Goal: Navigation & Orientation: Find specific page/section

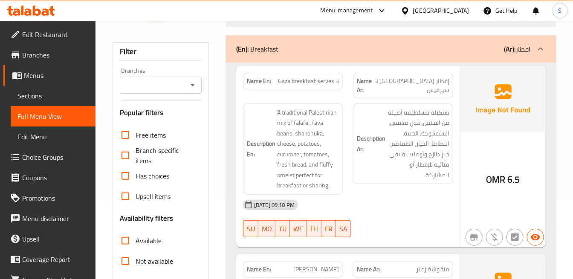
scroll to position [95, 0]
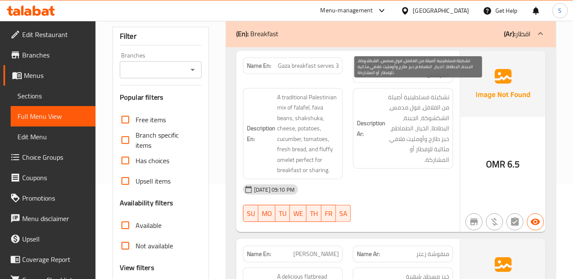
click at [407, 92] on span "تشكيلة فسلطينية أصيلة من الفلافل، فول مدمس، الشكشوكة، الجبنة، البطاطا، الخيار، …" at bounding box center [418, 128] width 62 height 73
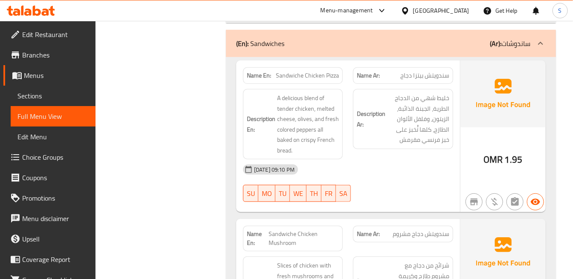
scroll to position [1508, 0]
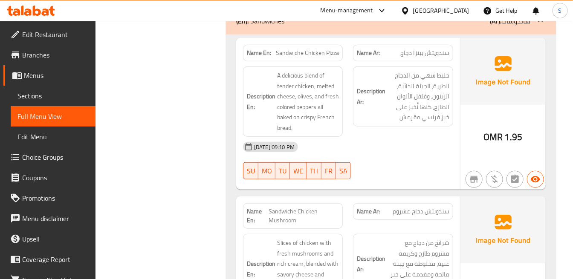
click at [410, 67] on div "Description Ar: خليط شهي من الدجاج الطرية، الجبنة الذائبة، الزيتون، وفلفل الألو…" at bounding box center [403, 97] width 100 height 60
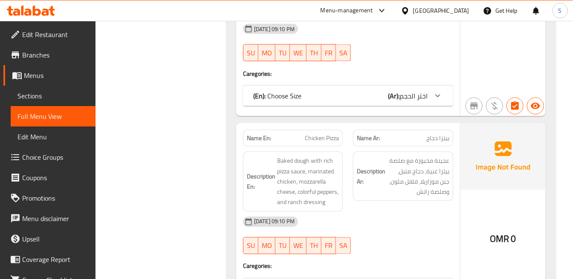
scroll to position [5642, 0]
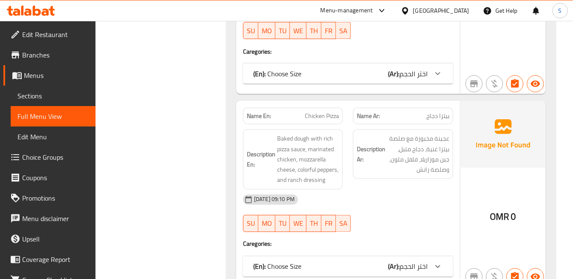
click at [422, 257] on div "(En): Choose Size (Ar): اختر الحجم" at bounding box center [348, 267] width 210 height 20
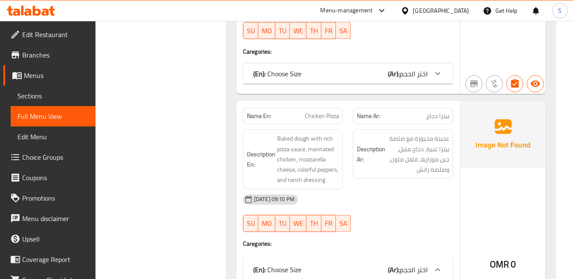
scroll to position [5737, 0]
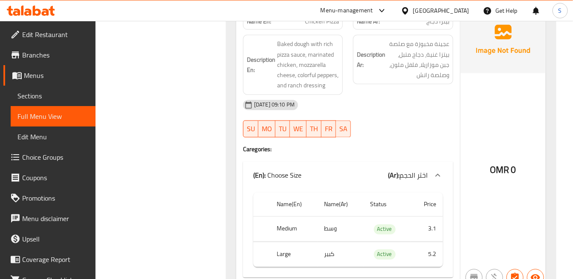
click at [413, 57] on div "Description Ar: عجينة مخبوزة مع صلصة بيتزا غنية، دجاج متبل، جبن موزاريلا، فلفل …" at bounding box center [403, 59] width 100 height 49
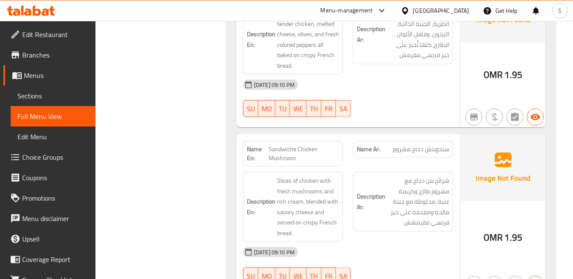
scroll to position [1624, 0]
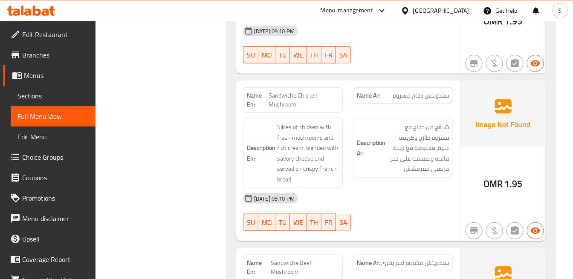
click at [384, 101] on div "Name Ar: سندويتش دجاج مشروم" at bounding box center [403, 100] width 110 height 36
click at [399, 150] on span "شرائح من دجاج مع مشروم طازج وكريمة غنية، مخلوطة مع جبنة مالحة ومقدمة على خبز فر…" at bounding box center [418, 148] width 62 height 52
click at [417, 113] on div "Description Ar: شرائح من دجاج مع مشروم طازج وكريمة غنية، مخلوطة مع جبنة مالحة و…" at bounding box center [403, 153] width 110 height 81
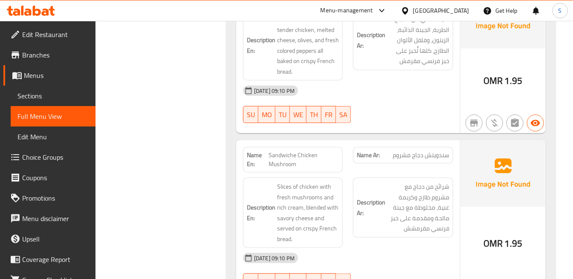
scroll to position [1482, 0]
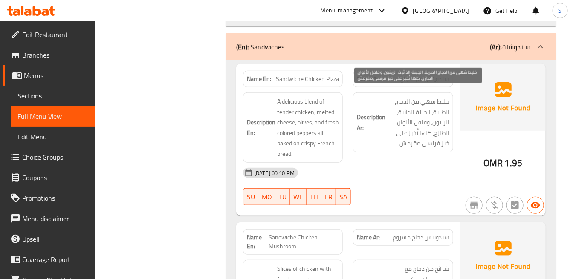
click at [431, 113] on span "خليط شهي من الدجاج الطرية، الجبنة الذائبة، الزيتون، وفلفل الألوان الطازج، كلها …" at bounding box center [418, 122] width 62 height 52
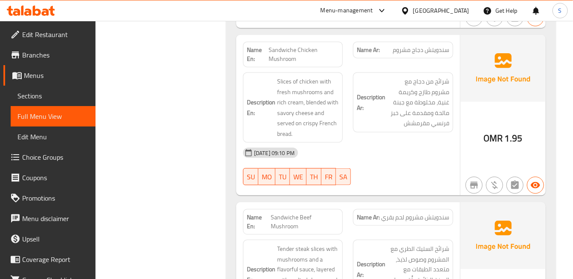
scroll to position [1671, 0]
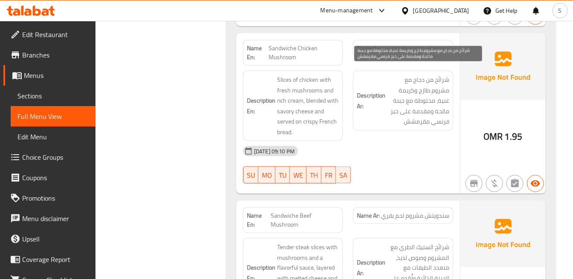
click at [413, 118] on span "شرائح من دجاج مع مشروم طازج وكريمة غنية، مخلوطة مع جبنة مالحة ومقدمة على خبز فر…" at bounding box center [418, 101] width 62 height 52
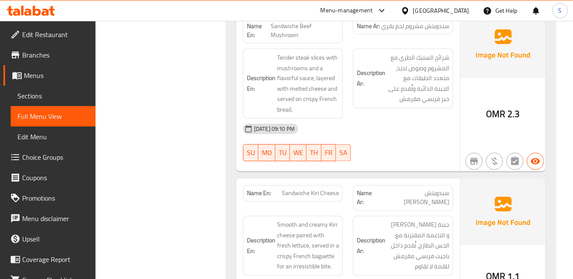
scroll to position [1814, 0]
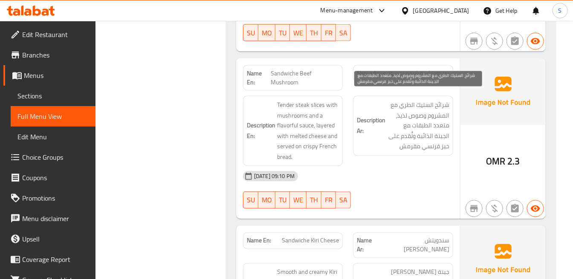
click at [439, 139] on span "شرائح الستيك الطري مع المشروم وصوص لذيذ، متعدد الطبقات مع الجبنة الذائبة وتُُقد…" at bounding box center [418, 126] width 62 height 52
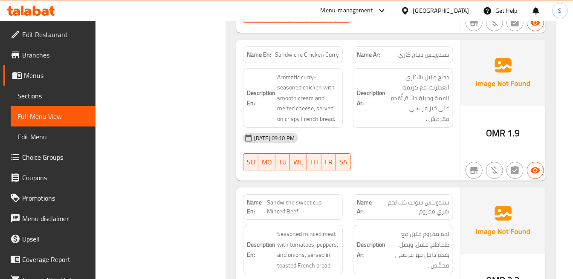
scroll to position [2437, 0]
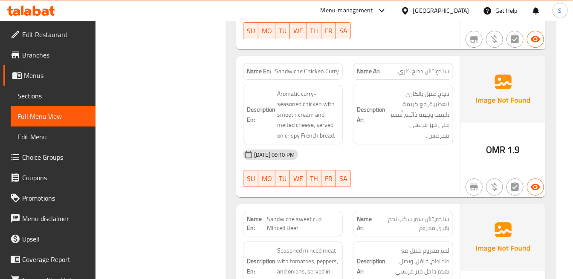
click at [395, 154] on div "[DATE] 09:10 PM SU MO TU WE TH FR SA" at bounding box center [348, 169] width 221 height 48
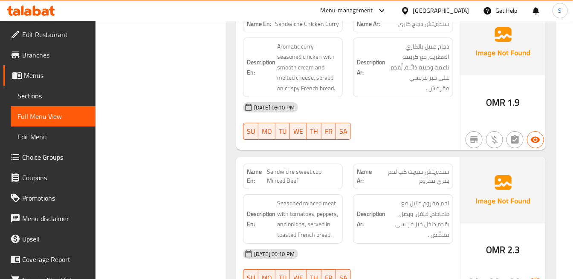
scroll to position [2532, 0]
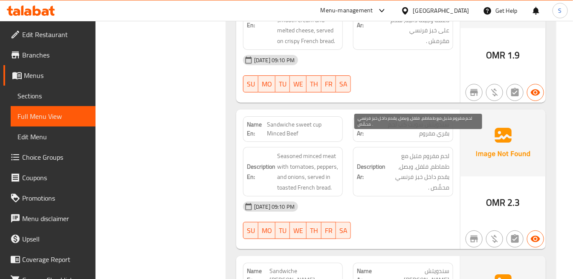
click at [408, 171] on span "لحم مفروم متبل مع طماطم، فلفل، وبصل، يقدم داخل خبز فرنسي محمّّص ." at bounding box center [418, 172] width 62 height 42
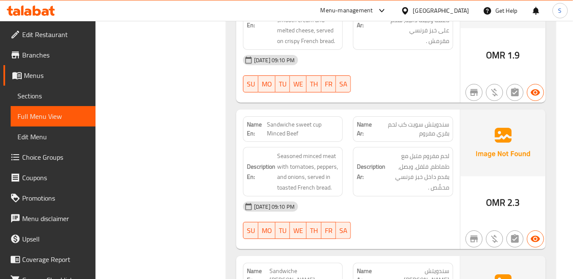
click at [331, 84] on div "Name En: Sandwiche Chicken Curry Name Ar: سندويتش دجاج كاري Description En: Aro…" at bounding box center [348, 33] width 224 height 142
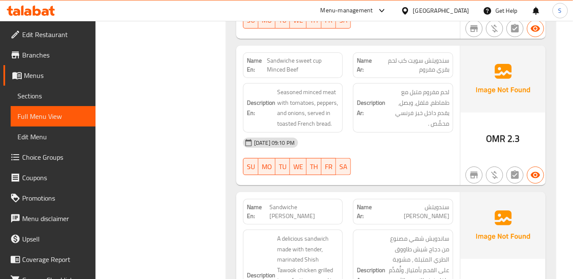
scroll to position [2674, 0]
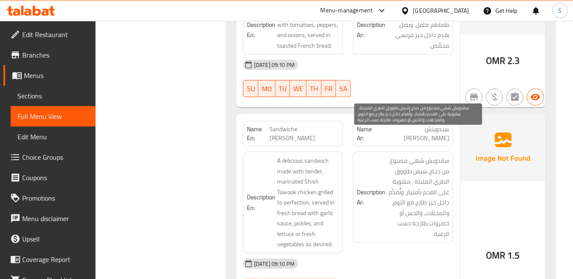
click at [424, 156] on span "ساندويش شهي مصنوع من دجاج شيش طاووق الطري المتبلة ، مشوية على الفحم بأمتياز، وت…" at bounding box center [418, 198] width 62 height 84
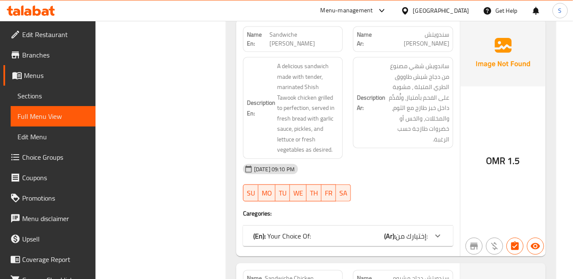
scroll to position [2769, 0]
click at [373, 231] on div "(En): Your Choice Of: (Ar): إختيارك من:" at bounding box center [340, 236] width 174 height 10
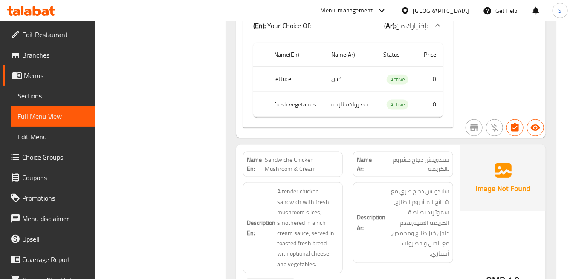
scroll to position [3006, 0]
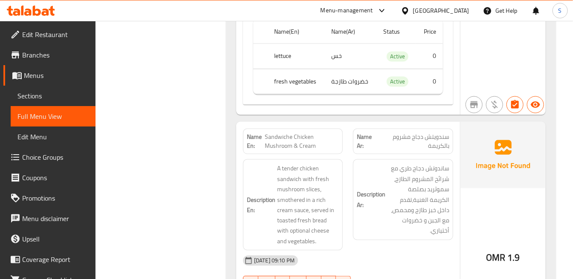
click at [436, 160] on div "Description Ar: ساندوتش دجاج طري مع شرائح المشروم الطازج، سموثريد بصلصة الكريمة…" at bounding box center [403, 200] width 100 height 81
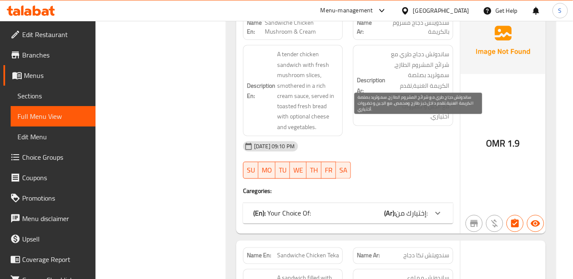
scroll to position [3148, 0]
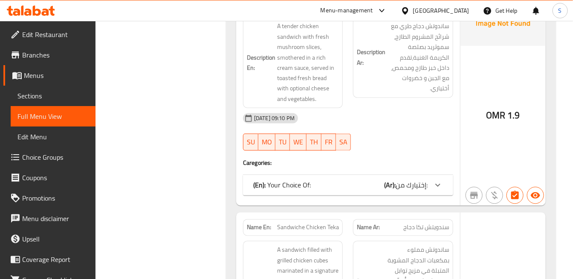
click at [435, 175] on div "(En): Your Choice Of: (Ar): إختيارك من: Name(En) Name(Ar) Status Price cheese ج…" at bounding box center [348, 185] width 210 height 20
click at [424, 179] on span "إختيارك من:" at bounding box center [412, 185] width 32 height 13
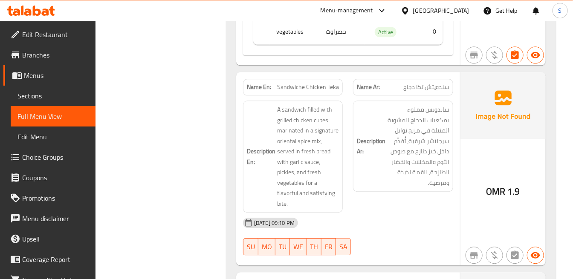
scroll to position [3385, 0]
click at [363, 144] on h6 "Description Ar: ساندوتش مملوء بمكعبات الدجاج المشوية المتبلة في مزيج توابل سيجن…" at bounding box center [403, 146] width 92 height 84
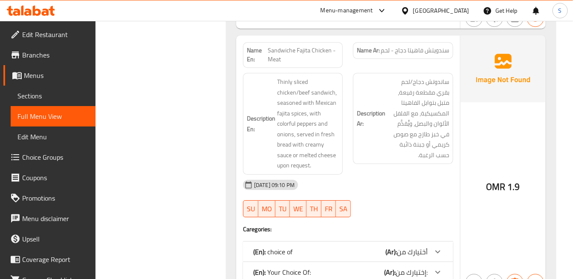
scroll to position [3622, 0]
click at [404, 266] on span "إختيارك من:" at bounding box center [412, 272] width 32 height 13
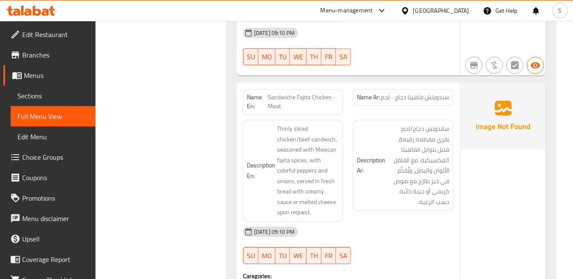
scroll to position [3764, 0]
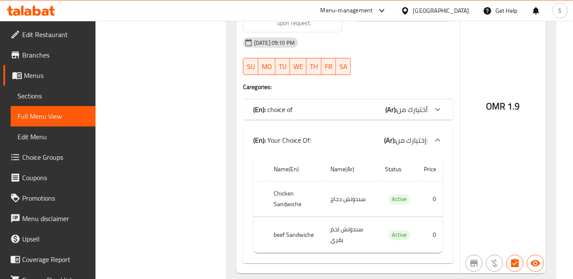
click at [436, 99] on div at bounding box center [438, 109] width 20 height 20
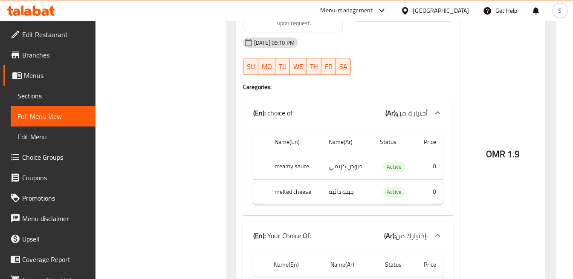
click at [457, 70] on div at bounding box center [403, 75] width 110 height 10
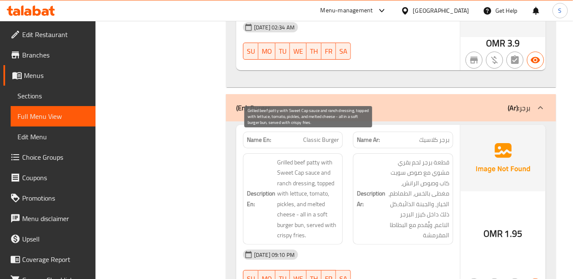
scroll to position [5103, 0]
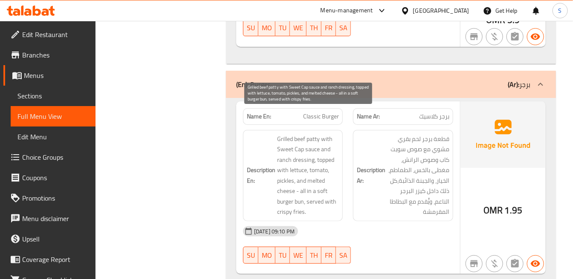
click at [317, 221] on div "[DATE] 09:10 PM" at bounding box center [348, 231] width 221 height 20
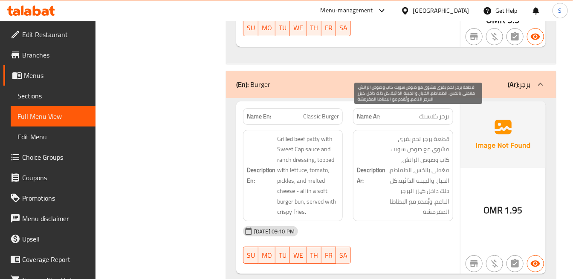
click at [395, 191] on span "قطعة برجر لحم بقري مشوي مع صوص سويت كاب وصوص الرانش، مغطى بالخس، الطماطم، الخيا…" at bounding box center [418, 176] width 62 height 84
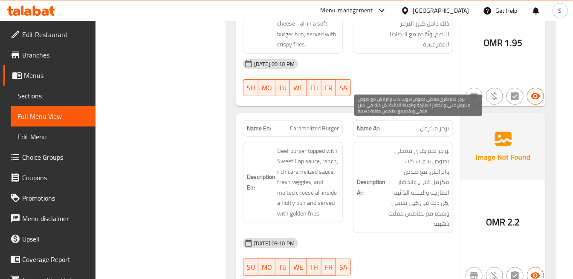
scroll to position [5292, 0]
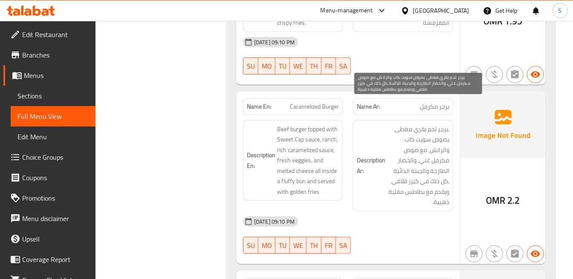
click at [433, 135] on span ".برجر لحم بقري مغطى بصوص سويت كاب والرانش، مع صوص مكرمل غني، والخضار الطازجة وا…" at bounding box center [418, 166] width 62 height 84
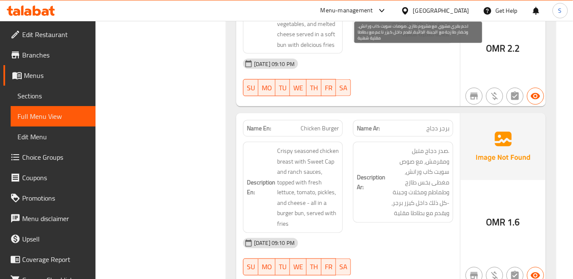
scroll to position [5624, 0]
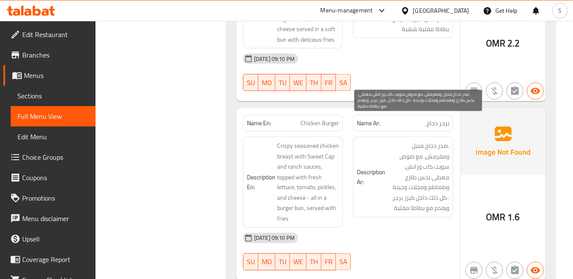
click at [417, 141] on span ".صدر دجاج متبل ومقرمش، مع صوص سويت كاب ورانش، مغطى بخس طازج وطماطم ومخلات وجبنة…" at bounding box center [418, 177] width 62 height 73
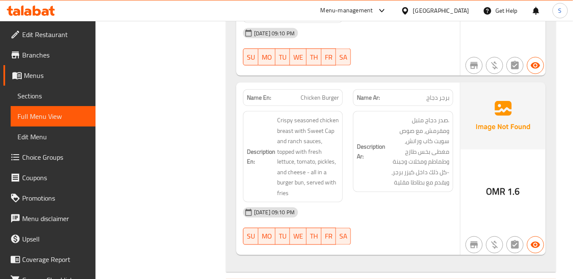
scroll to position [5672, 0]
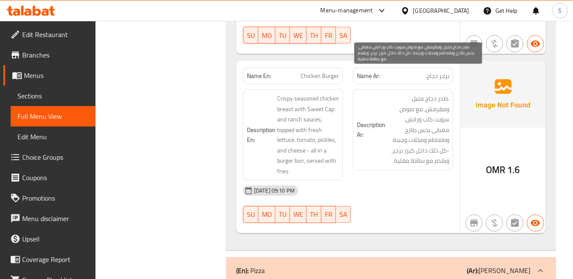
click at [393, 93] on span ".صدر دجاج متبل ومقرمش، مع صوص سويت كاب ورانش، مغطى بخس طازج وطماطم ومخلات وجبنة…" at bounding box center [418, 129] width 62 height 73
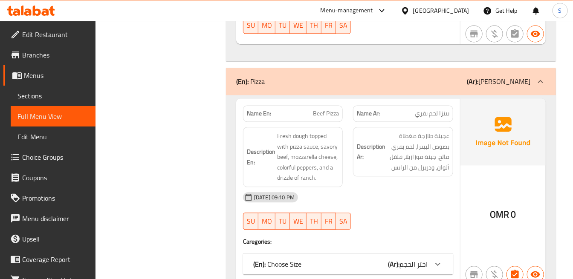
scroll to position [5956, 0]
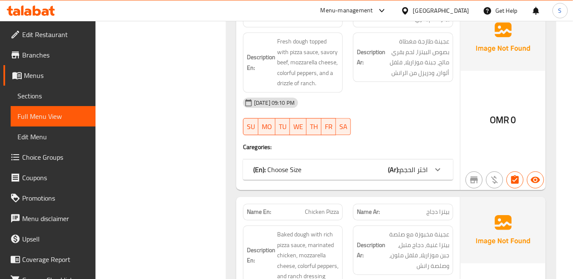
click at [428, 160] on div at bounding box center [438, 170] width 20 height 20
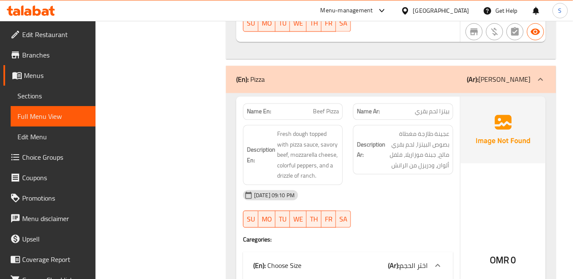
scroll to position [5862, 0]
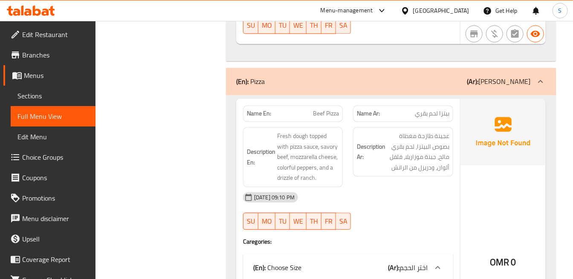
click at [378, 187] on div "[DATE] 09:10 PM" at bounding box center [348, 197] width 221 height 20
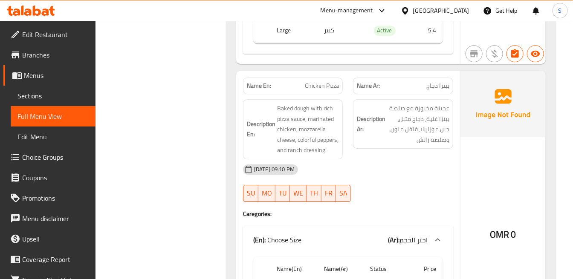
scroll to position [6193, 0]
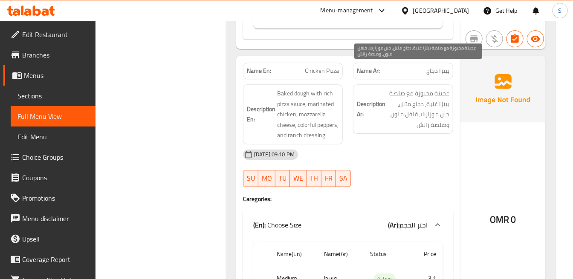
click at [407, 103] on span "عجينة مخبوزة مع صلصة بيتزا غنية، دجاج متبل، جبن موزاريلا، فلفل ملون، وصلصة رانش" at bounding box center [418, 109] width 62 height 42
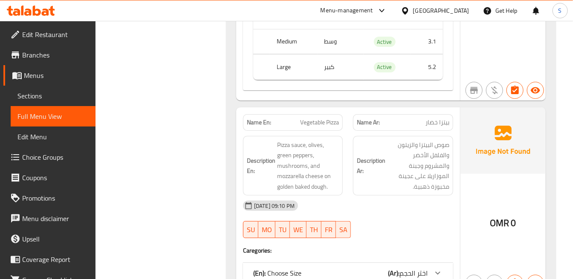
scroll to position [6478, 0]
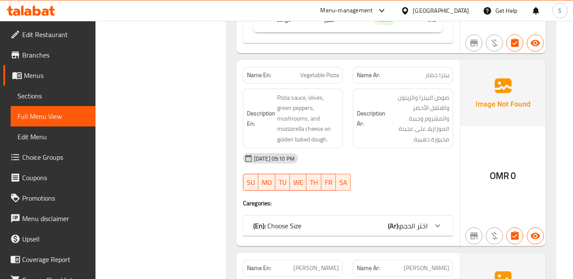
click at [439, 216] on div at bounding box center [438, 226] width 20 height 20
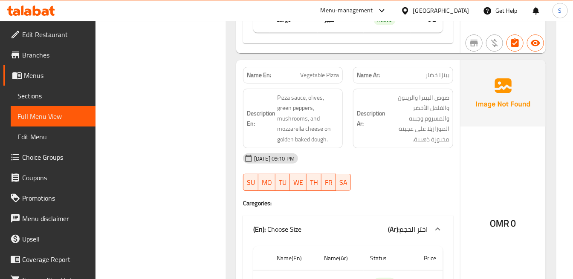
click at [382, 108] on strong "Description Ar:" at bounding box center [371, 118] width 29 height 21
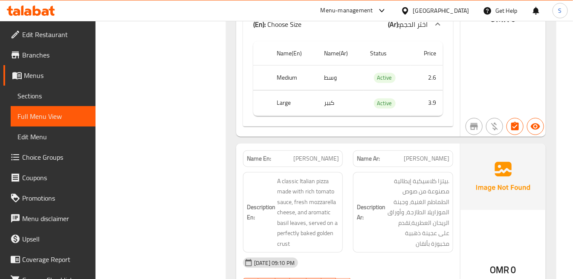
scroll to position [6715, 0]
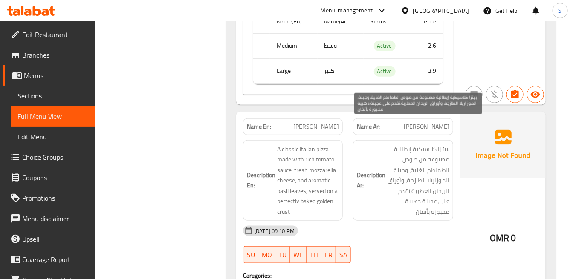
click at [424, 144] on span ".بيتزا كلاسيكية إيطالية مصنوعة من صوص الطماطم الغنية، وجبنة الموزاريلا الطازجة،…" at bounding box center [418, 180] width 62 height 73
click at [423, 150] on span ".بيتزا كلاسيكية إيطالية مصنوعة من صوص الطماطم الغنية، وجبنة الموزاريلا الطازجة،…" at bounding box center [418, 180] width 62 height 73
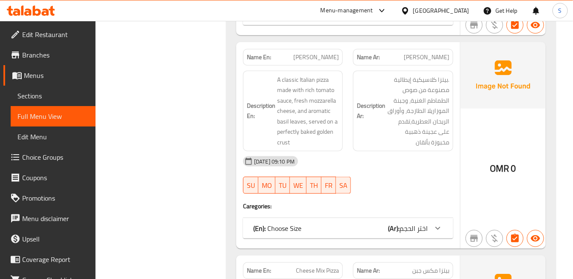
scroll to position [6810, 0]
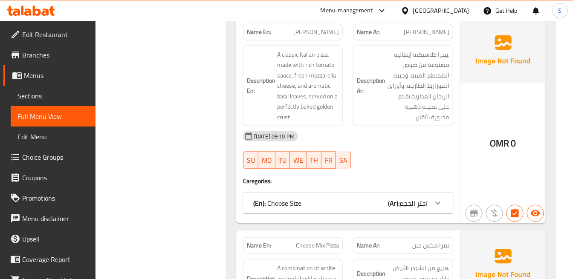
click at [416, 197] on span "اختر الحجم" at bounding box center [414, 203] width 28 height 13
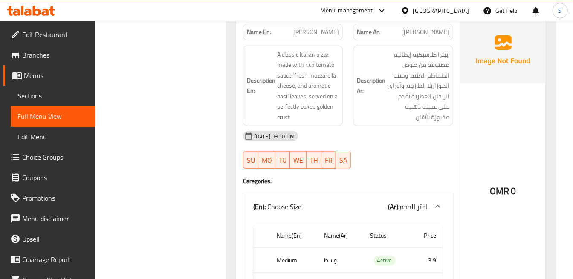
click at [399, 85] on span ".بيتزا كلاسيكية إيطالية مصنوعة من صوص الطماطم الغنية، وجبنة الموزاريلا الطازجة،…" at bounding box center [418, 85] width 62 height 73
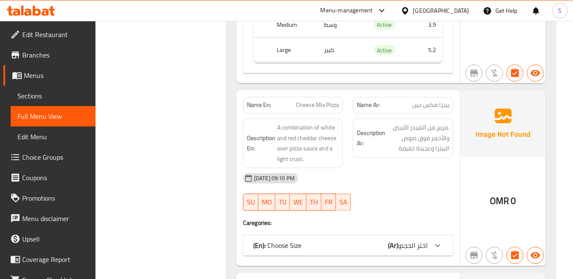
scroll to position [7046, 0]
click at [423, 239] on span "اختر الحجم" at bounding box center [414, 245] width 28 height 13
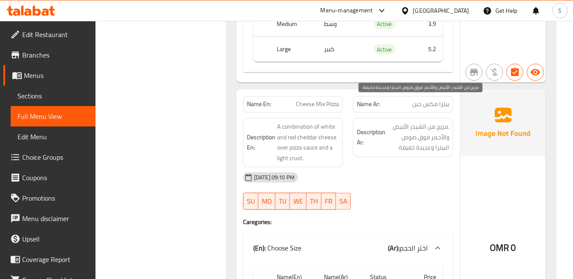
click at [395, 122] on span ".مزيج من الشيدر الأبيض والأحمر فوق صوص البيتزا وعجينة خفيفة" at bounding box center [418, 138] width 62 height 32
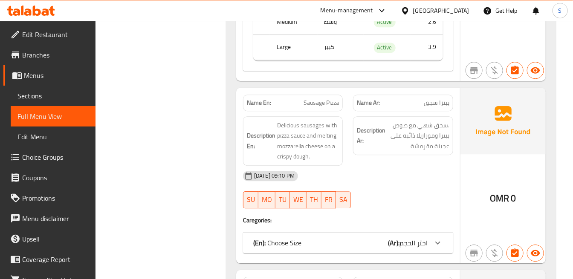
scroll to position [7331, 0]
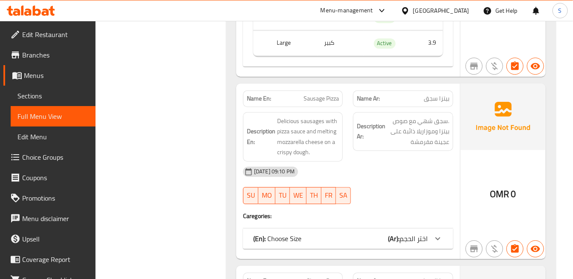
click at [421, 233] on span "اختر الحجم" at bounding box center [414, 239] width 28 height 13
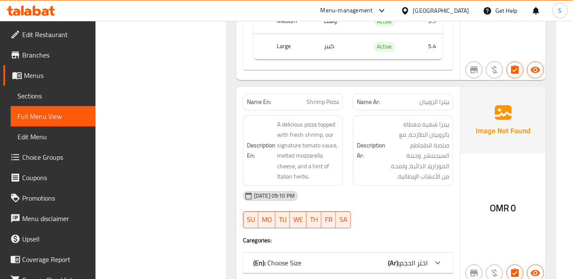
scroll to position [7615, 0]
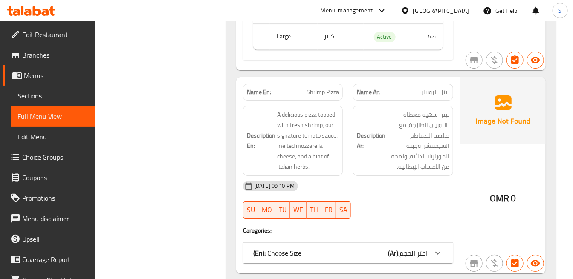
drag, startPoint x: 418, startPoint y: 234, endPoint x: 568, endPoint y: 187, distance: 156.9
click at [418, 247] on span "اختر الحجم" at bounding box center [414, 253] width 28 height 13
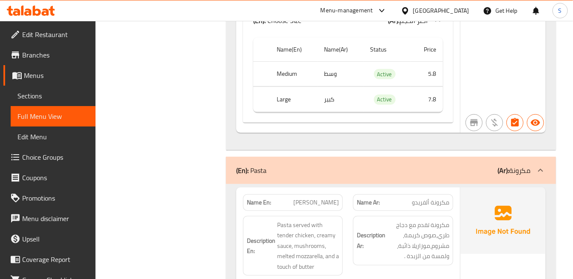
scroll to position [7852, 0]
click at [317, 216] on div "Description En: Pasta served with tender chicken, creamy sauce, mushrooms, melt…" at bounding box center [293, 246] width 100 height 60
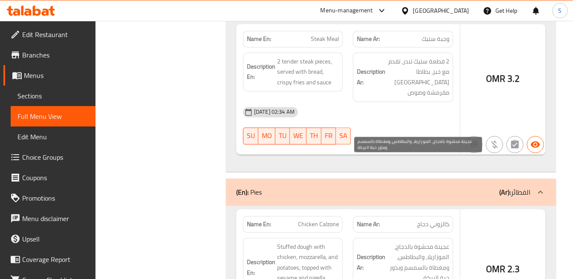
click at [410, 242] on span "عجينة محشوة بالدجاج، الموزاريلا، والبطاطس، ومغطاة بالسمسم وبذور حبة البركة." at bounding box center [418, 263] width 62 height 42
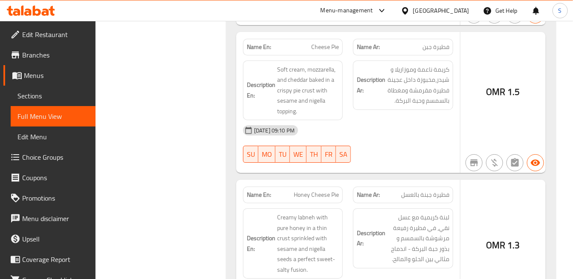
scroll to position [10243, 0]
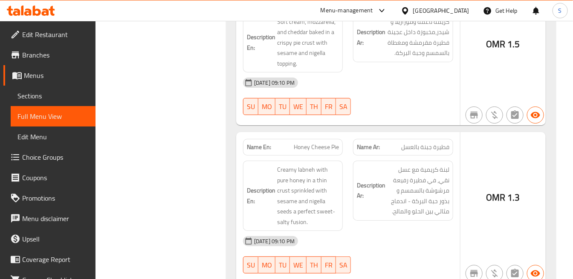
click at [439, 156] on div "Description Ar: لبنة كريمية مع عسل نقي، في فطيرة رفيعة مرشوشة بالسمسم و بذور حب…" at bounding box center [403, 196] width 110 height 81
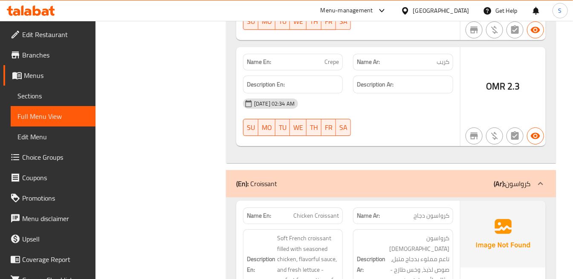
scroll to position [13943, 0]
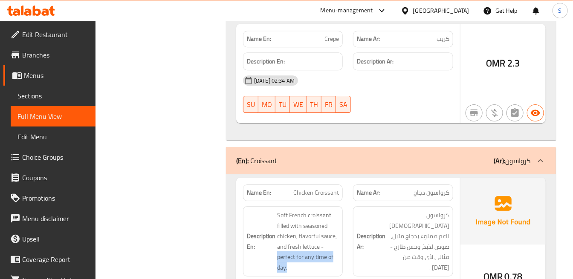
drag, startPoint x: 296, startPoint y: 169, endPoint x: 276, endPoint y: 157, distance: 23.2
click at [276, 210] on h6 "Description En: Soft French croissant filled with seasoned chicken, flavorful s…" at bounding box center [293, 241] width 92 height 63
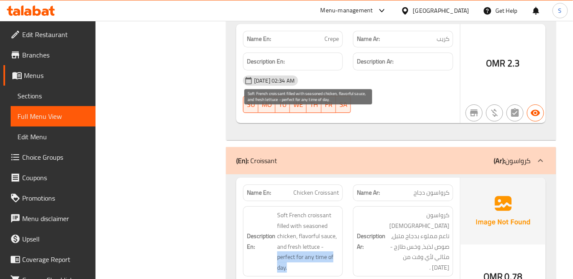
copy span "perfect for any time of day."
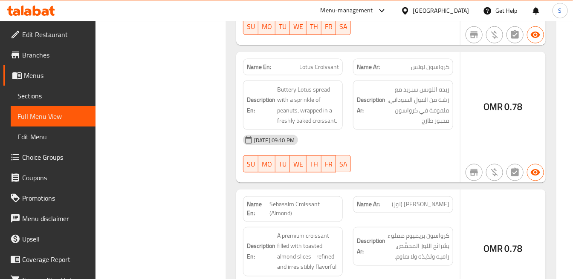
scroll to position [14702, 0]
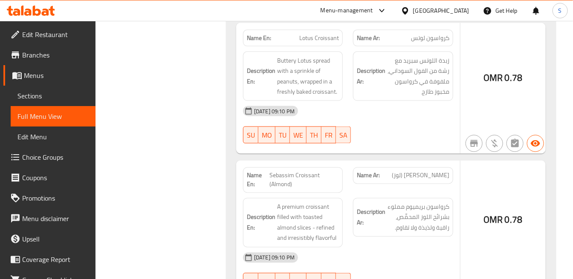
click at [377, 207] on strong "Description Ar:" at bounding box center [371, 217] width 29 height 21
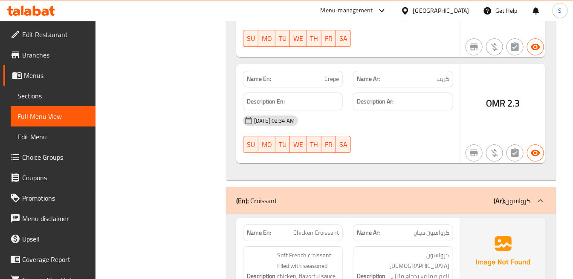
scroll to position [13896, 0]
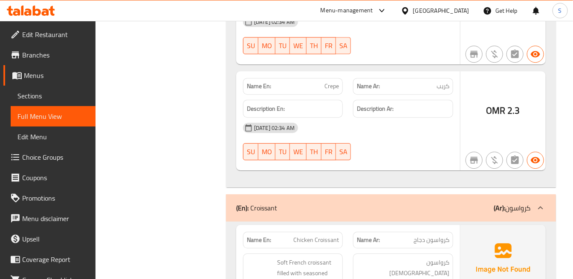
click at [482, 203] on div "(En): Croissant (Ar): كرواسون" at bounding box center [383, 208] width 294 height 10
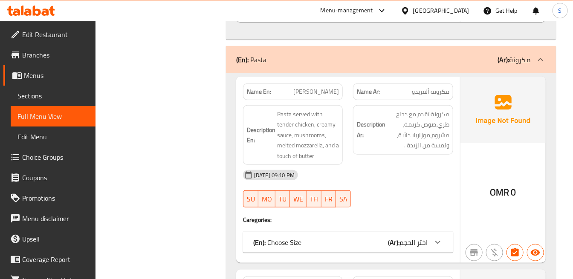
scroll to position [7985, 0]
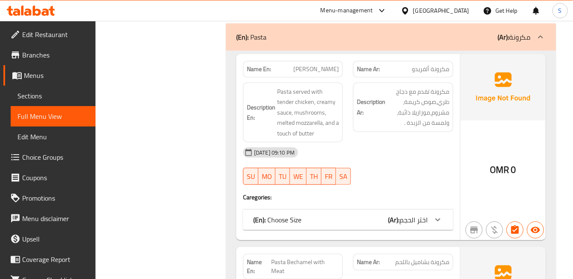
click at [427, 214] on span "اختر الحجم" at bounding box center [414, 220] width 28 height 13
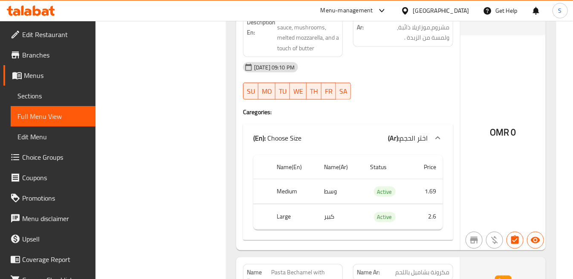
scroll to position [8080, 0]
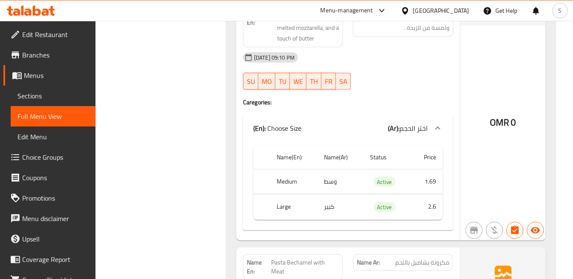
click at [474, 120] on div "OMR 0" at bounding box center [503, 100] width 85 height 282
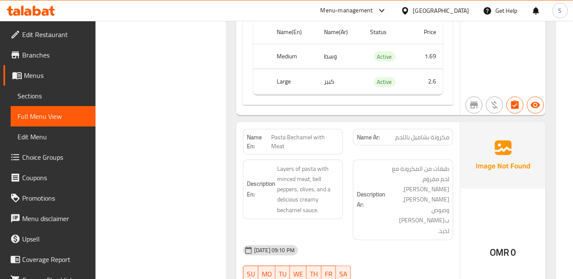
scroll to position [8222, 0]
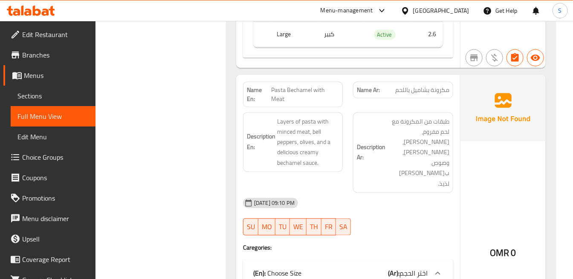
scroll to position [8270, 0]
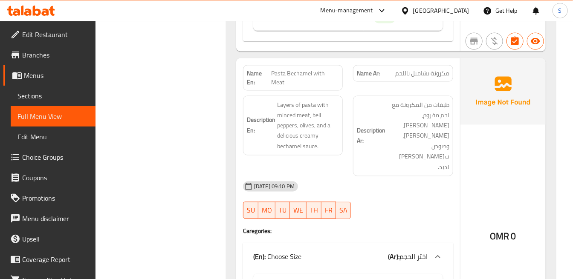
click at [310, 69] on span "Pasta Bechamel with Meat" at bounding box center [305, 78] width 68 height 18
copy span "Pasta Bechamel with Meat"
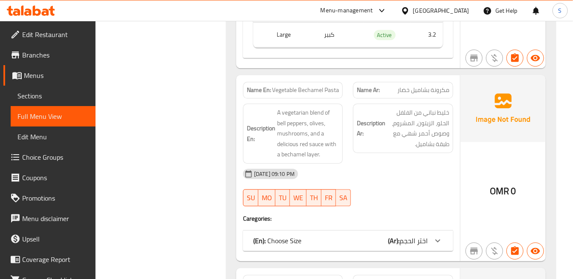
scroll to position [8602, 0]
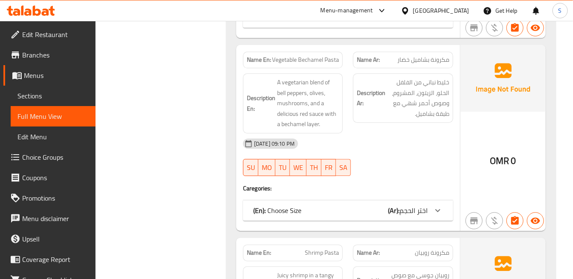
click at [431, 201] on div at bounding box center [438, 211] width 20 height 20
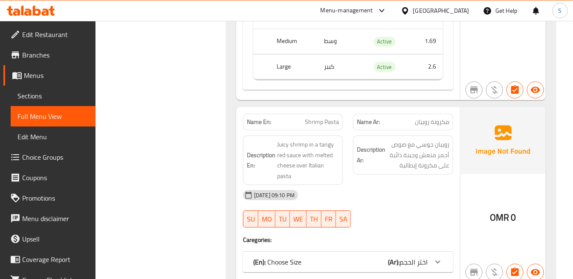
scroll to position [8838, 0]
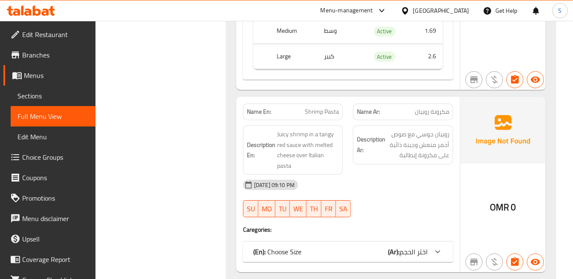
click at [431, 199] on div "Name En: Shrimp Pasta Name Ar: مكرونة روبيان Description En: Juicy shrimp in a …" at bounding box center [348, 185] width 224 height 176
drag, startPoint x: 428, startPoint y: 191, endPoint x: 428, endPoint y: 164, distance: 26.4
click at [428, 242] on div at bounding box center [438, 252] width 20 height 20
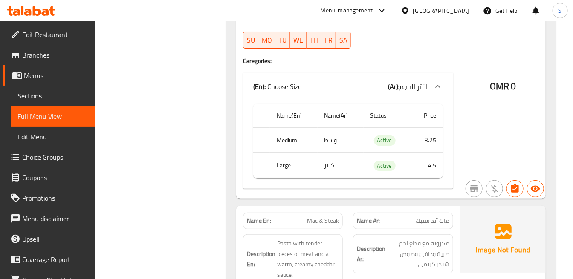
scroll to position [9076, 0]
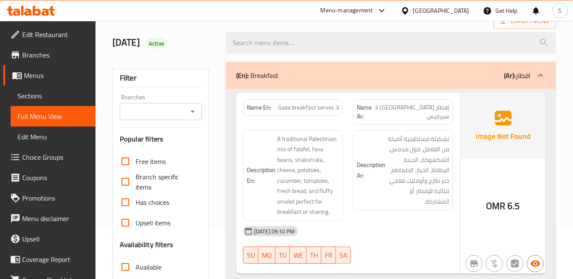
scroll to position [67, 0]
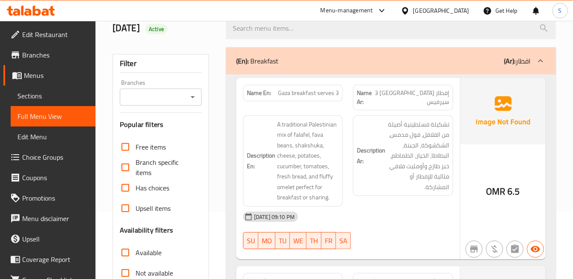
click at [462, 160] on div "OMR 6.5" at bounding box center [503, 169] width 85 height 182
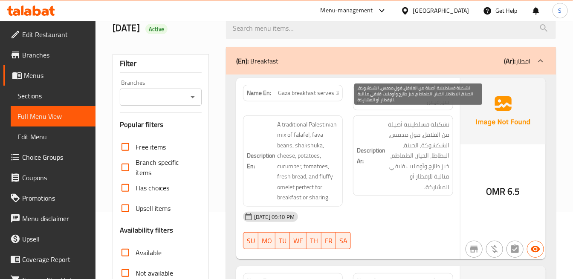
click at [430, 140] on span "تشكيلة فسلطينية أصيلة من الفلافل، فول مدمس، الشكشوكة، الجبنة، البطاطا، الخيار، …" at bounding box center [418, 155] width 62 height 73
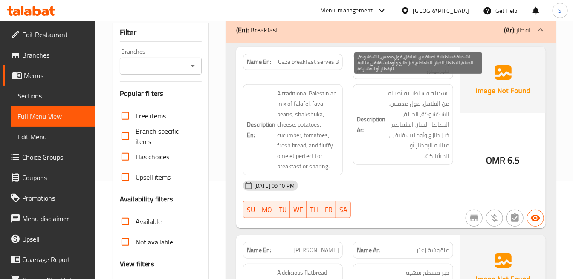
scroll to position [115, 0]
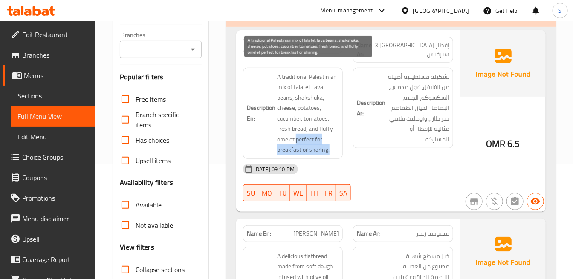
drag, startPoint x: 296, startPoint y: 131, endPoint x: 332, endPoint y: 142, distance: 37.1
click at [332, 142] on span "A traditional Palestinian mix of falafel, fava beans, shakshuka, cheese, potato…" at bounding box center [308, 114] width 62 height 84
copy span "perfect for breakfast or sharing."
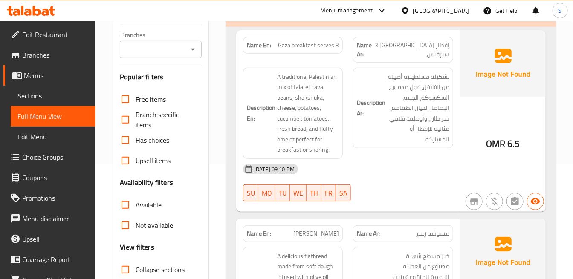
click at [370, 80] on h6 "Description Ar: تشكيلة فسلطينية أصيلة من الفلافل، فول مدمس، الشكشوكة، الجبنة، ا…" at bounding box center [403, 108] width 92 height 73
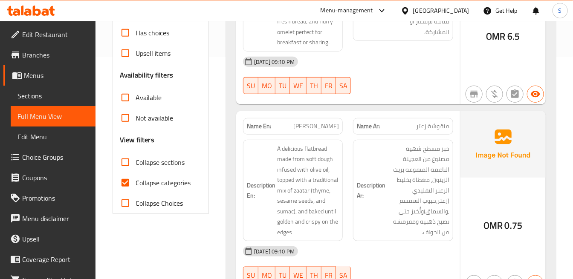
scroll to position [257, 0]
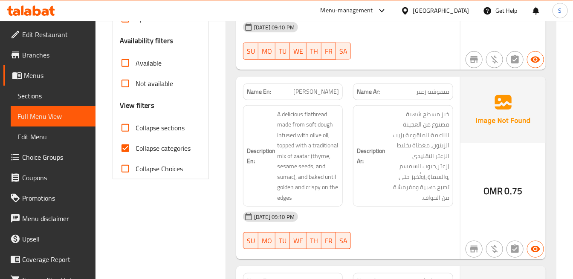
click at [404, 129] on span "خبز مسطح شهية مصنوع من العجينة الناعمة المنقوعة بزيت الزيتون، مغطاة بخليط الزعت…" at bounding box center [418, 156] width 62 height 94
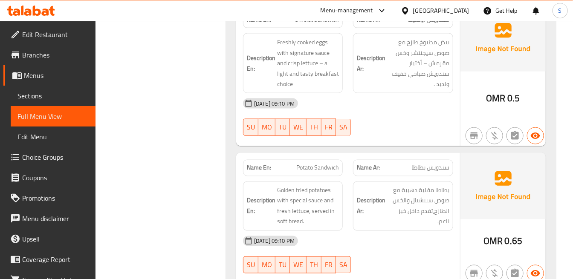
scroll to position [542, 0]
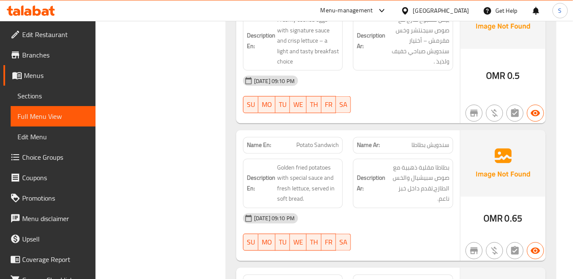
click at [432, 108] on div at bounding box center [403, 113] width 110 height 10
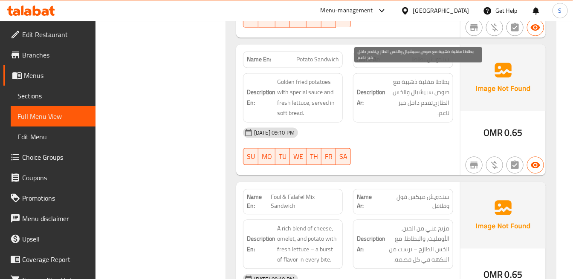
scroll to position [636, 0]
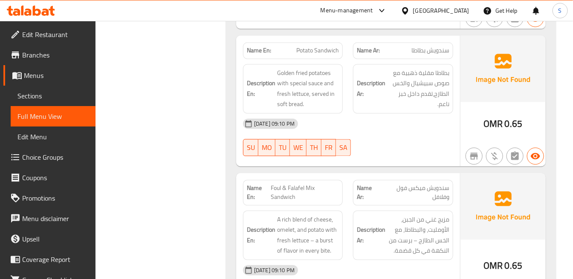
click at [414, 120] on div "[DATE] 09:10 PM" at bounding box center [348, 124] width 221 height 20
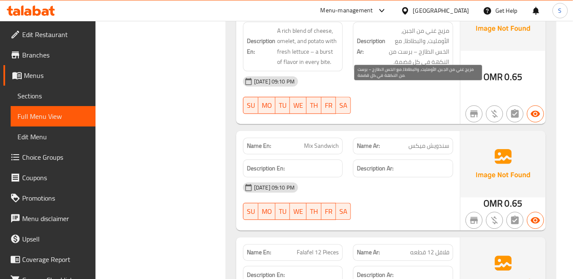
scroll to position [873, 0]
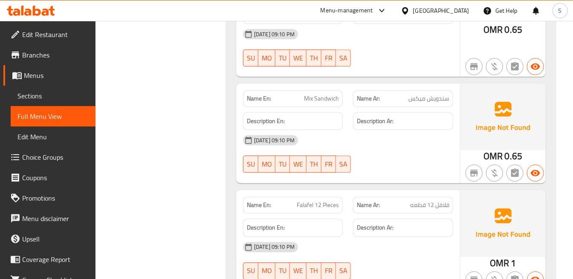
click at [318, 94] on span "Mix Sandwich" at bounding box center [321, 98] width 35 height 9
click at [317, 94] on span "Mix Sandwich" at bounding box center [321, 98] width 35 height 9
copy span "Mix Sandwich"
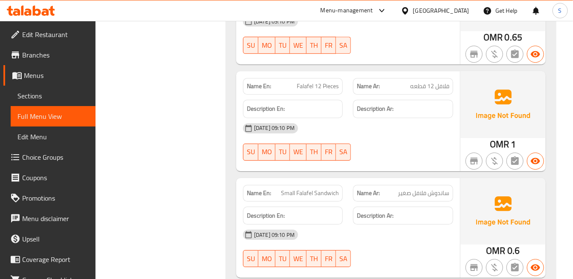
scroll to position [1016, 0]
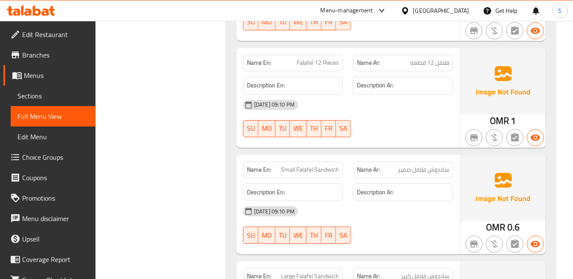
click at [434, 132] on div at bounding box center [403, 137] width 110 height 10
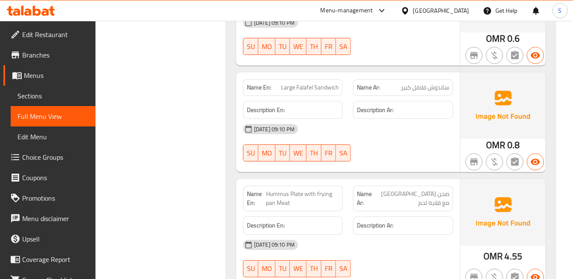
scroll to position [1205, 0]
click at [430, 130] on div "[DATE] 09:10 PM" at bounding box center [348, 129] width 221 height 20
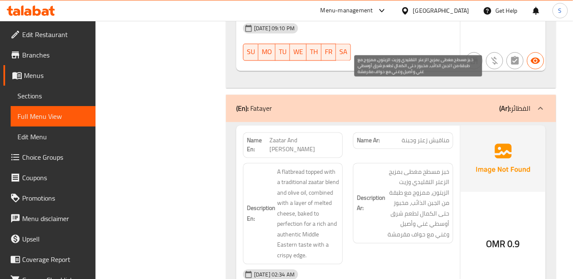
scroll to position [10946, 0]
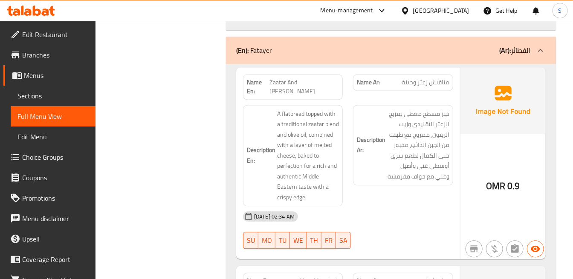
click at [450, 206] on div "[DATE] 02:34 AM" at bounding box center [348, 216] width 221 height 20
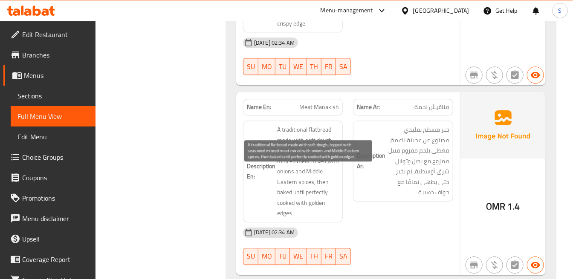
scroll to position [11183, 0]
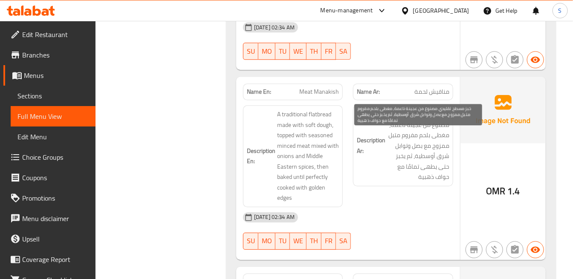
click at [399, 109] on span "خبز مسطح تقليدي مصنوع من عجينة ناعمة، مغطى بلحم مفروم متبل ممزوج مع بصل وتوابل …" at bounding box center [418, 145] width 62 height 73
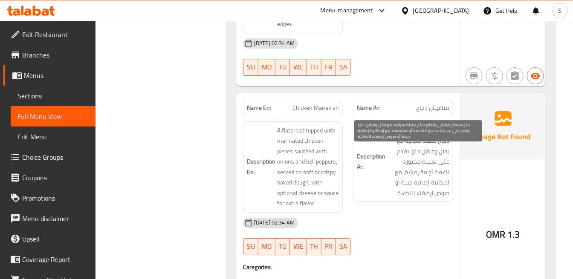
scroll to position [11373, 0]
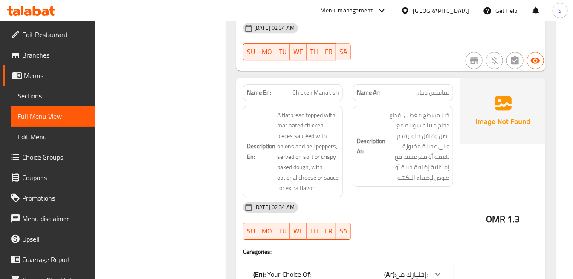
click at [416, 268] on span "إختيارك من:" at bounding box center [412, 274] width 32 height 13
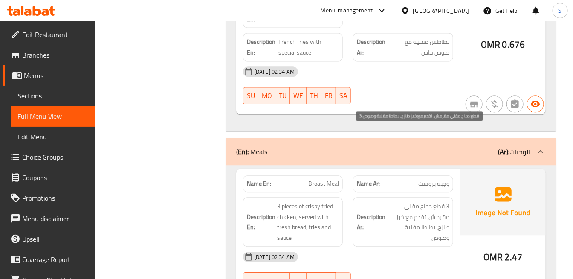
scroll to position [9796, 0]
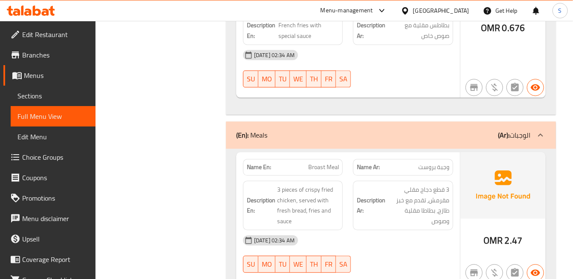
click at [414, 230] on div "[DATE] 02:34 AM" at bounding box center [348, 240] width 221 height 20
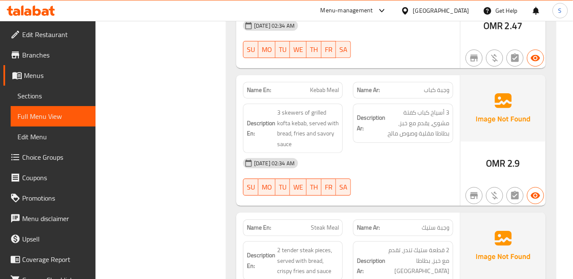
scroll to position [10033, 0]
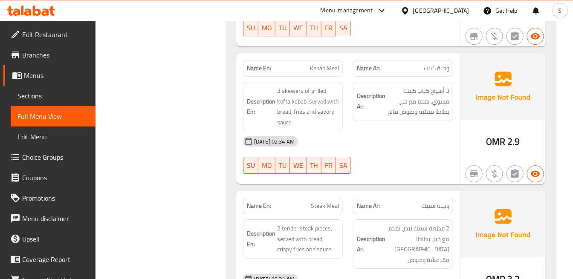
click at [432, 131] on div "[DATE] 02:34 AM SU MO TU WE TH FR SA" at bounding box center [348, 155] width 221 height 48
click at [459, 191] on div "Name En: Steak Meal Name Ar: وجبة ستيك Description En: 2 tender steak pieces, s…" at bounding box center [348, 256] width 224 height 131
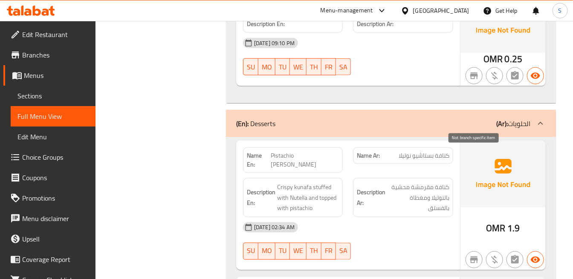
scroll to position [13333, 0]
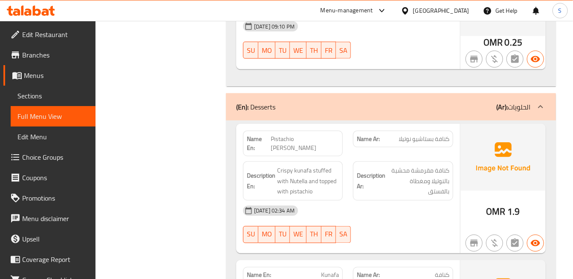
click at [465, 124] on div "OMR 1.9" at bounding box center [503, 189] width 85 height 130
click at [332, 135] on span "Pistachio [PERSON_NAME]" at bounding box center [305, 144] width 69 height 18
copy span "Kunafa"
click at [413, 201] on div "[DATE] 02:34 AM SU MO TU WE TH FR SA" at bounding box center [348, 225] width 221 height 48
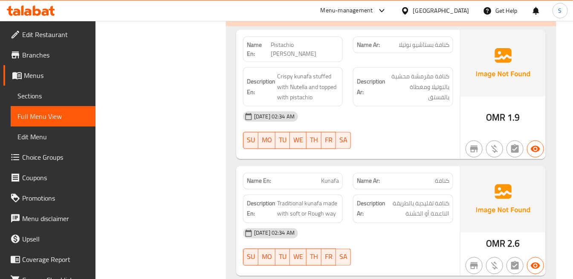
scroll to position [13427, 0]
click at [331, 177] on span "Kunafa" at bounding box center [330, 181] width 18 height 9
copy span "Kunafa"
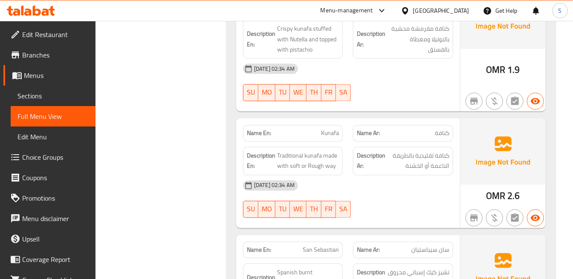
click at [437, 176] on div "[DATE] 02:34 AM" at bounding box center [348, 186] width 221 height 20
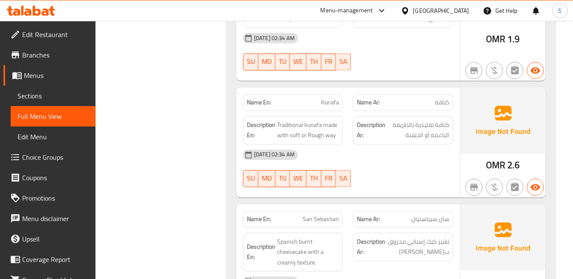
scroll to position [13522, 0]
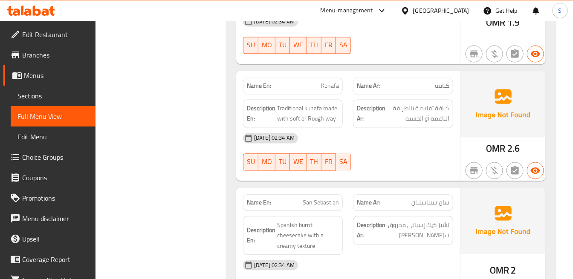
click at [404, 256] on div "[DATE] 02:34 AM" at bounding box center [348, 266] width 221 height 20
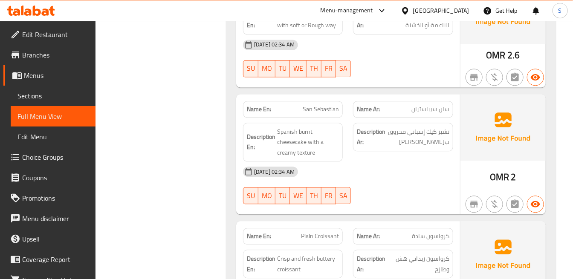
scroll to position [13617, 0]
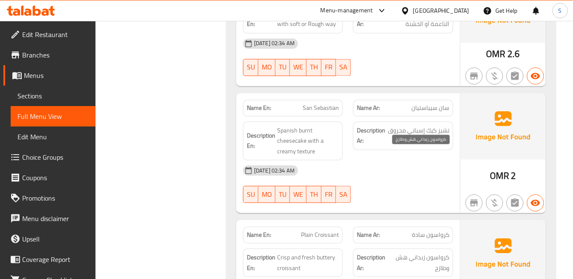
click at [446, 253] on span "كرواسون زبداني هش وطازج" at bounding box center [419, 263] width 59 height 21
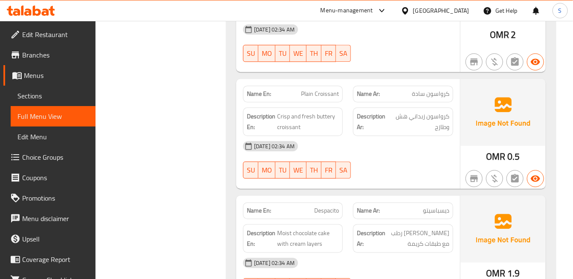
scroll to position [13759, 0]
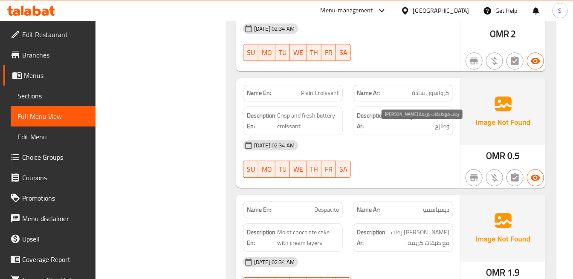
click at [404, 227] on span "[PERSON_NAME] رطب مع طبقات كريمة" at bounding box center [418, 237] width 62 height 21
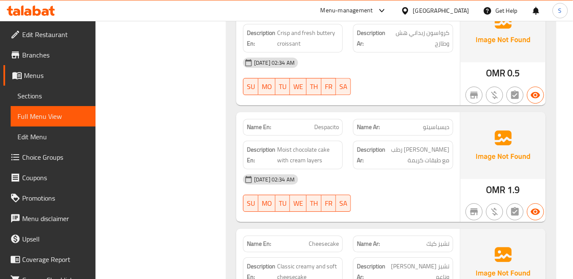
scroll to position [13854, 0]
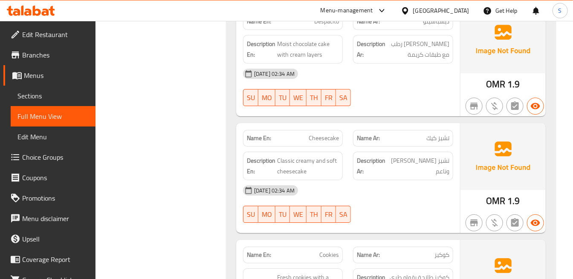
scroll to position [13996, 0]
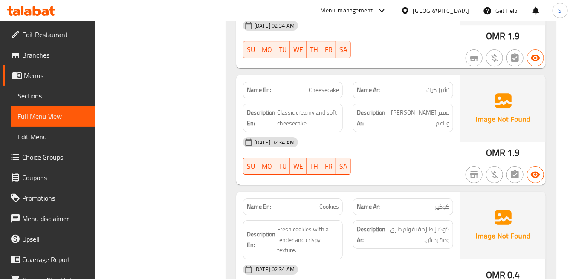
click at [355, 221] on div "Description Ar: كوكيز طازجة بقوام طري ومقرمش." at bounding box center [403, 235] width 100 height 29
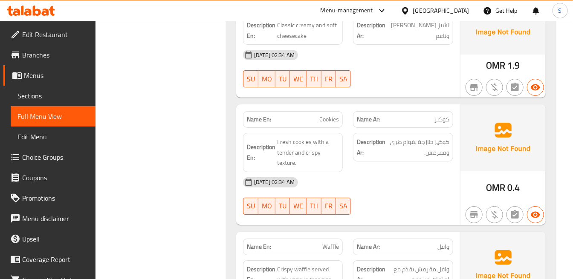
scroll to position [14091, 0]
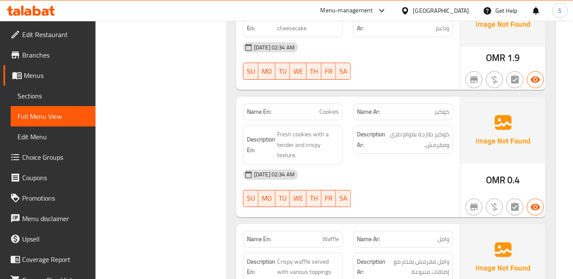
click at [353, 231] on div "Name Ar: وافل" at bounding box center [403, 239] width 100 height 17
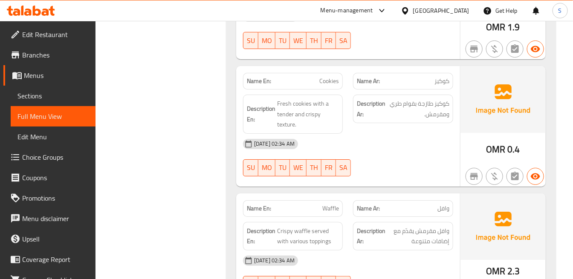
scroll to position [14139, 0]
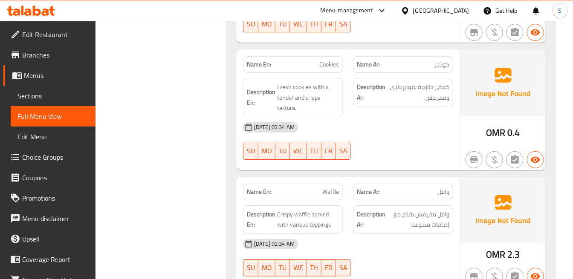
click at [410, 234] on div "[DATE] 02:34 AM" at bounding box center [348, 244] width 221 height 20
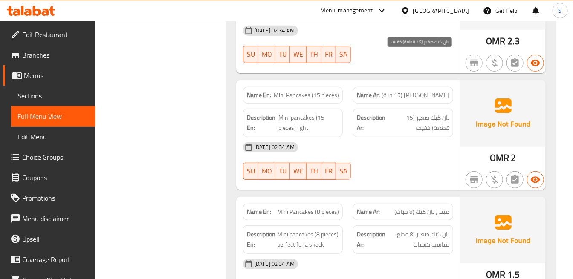
scroll to position [14375, 0]
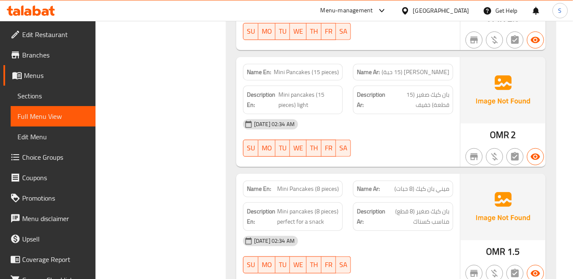
click at [419, 231] on div "[DATE] 02:34 AM SU MO TU WE TH FR SA" at bounding box center [348, 255] width 221 height 48
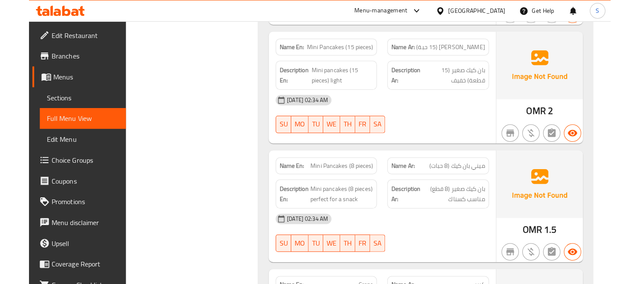
scroll to position [14471, 0]
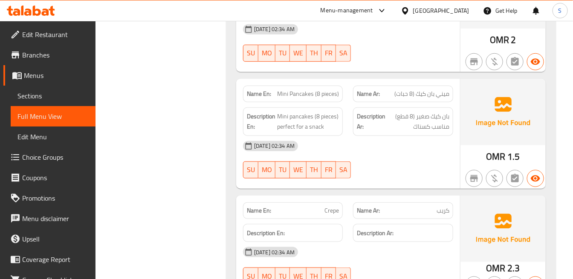
click at [463, 196] on img at bounding box center [503, 229] width 85 height 67
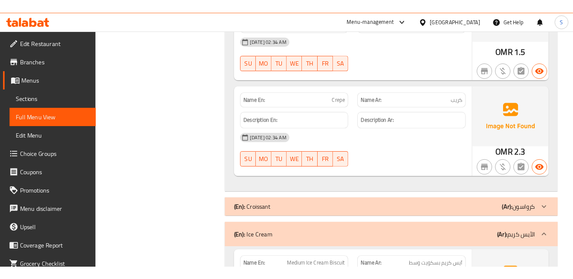
scroll to position [13617, 0]
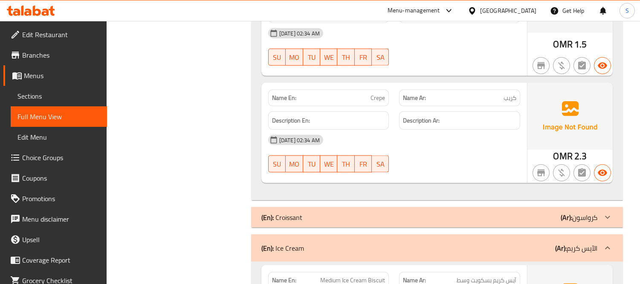
click at [377, 93] on span "Crepe" at bounding box center [378, 97] width 15 height 9
copy span "Crepe"
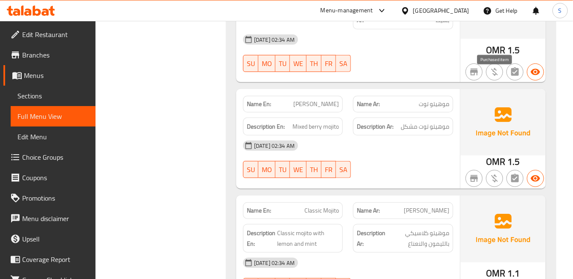
scroll to position [16947, 0]
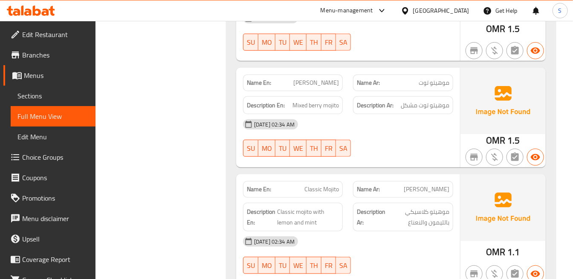
click at [322, 207] on span "Classic mojito with lemon and mint" at bounding box center [308, 217] width 62 height 21
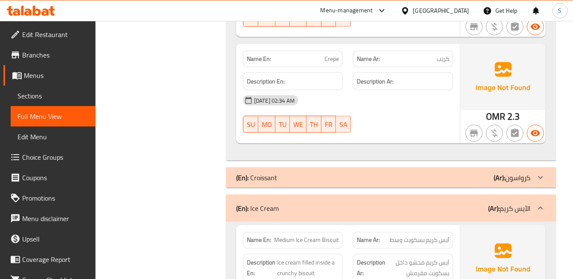
scroll to position [14637, 0]
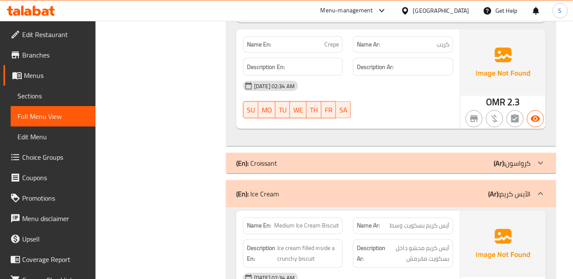
click at [360, 244] on strong "Description Ar:" at bounding box center [371, 254] width 29 height 21
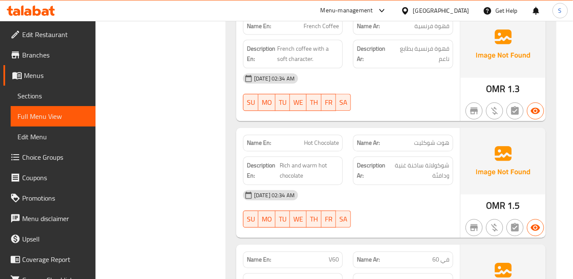
scroll to position [20131, 0]
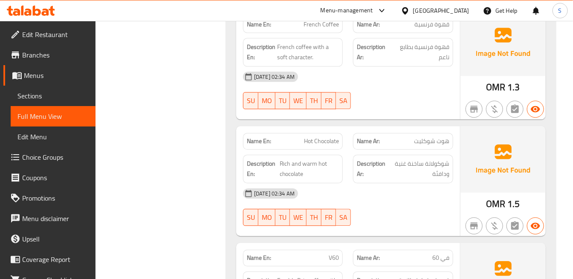
click at [437, 183] on div "[DATE] 02:34 AM" at bounding box center [348, 193] width 221 height 20
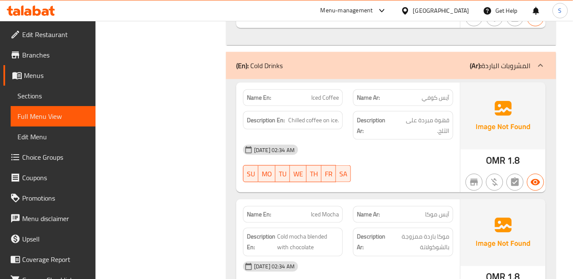
scroll to position [17251, 0]
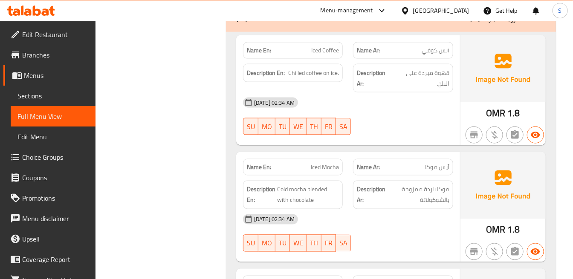
click at [333, 159] on div "Name En: Iced Mocha" at bounding box center [293, 167] width 100 height 17
copy span "Iced Mocha"
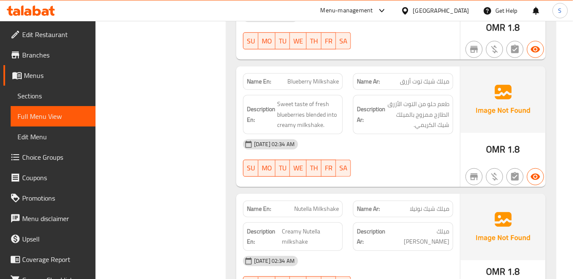
scroll to position [15687, 0]
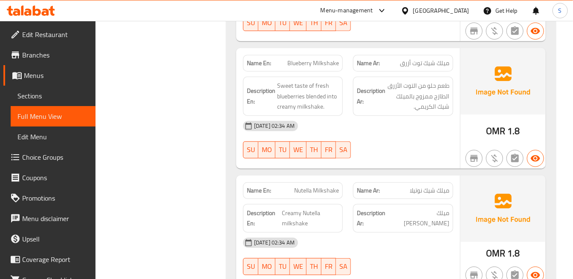
click at [384, 154] on div at bounding box center [403, 159] width 110 height 10
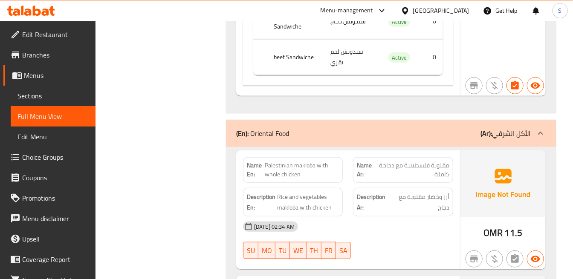
click at [341, 157] on div "Name En: Palestinian makloba with whole chicken" at bounding box center [293, 170] width 100 height 26
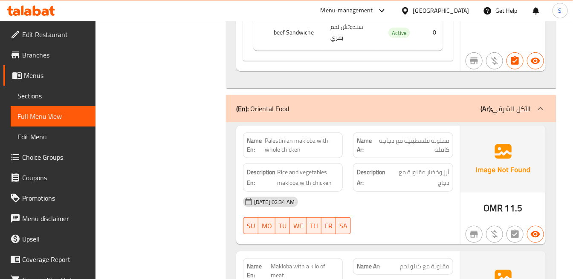
scroll to position [4087, 0]
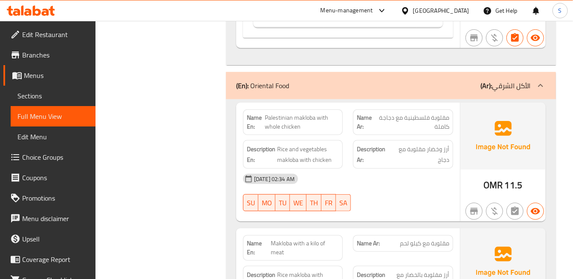
click at [423, 180] on div "[DATE] 02:34 AM SU MO TU WE TH FR SA" at bounding box center [348, 193] width 221 height 48
drag, startPoint x: 433, startPoint y: 102, endPoint x: 453, endPoint y: 105, distance: 19.8
click at [453, 110] on div "Name Ar: مقلوبة فلسطينية مع دجاجة كاملة" at bounding box center [403, 123] width 100 height 26
click at [462, 104] on img at bounding box center [503, 136] width 85 height 67
click at [411, 169] on div "[DATE] 02:34 AM" at bounding box center [348, 179] width 221 height 20
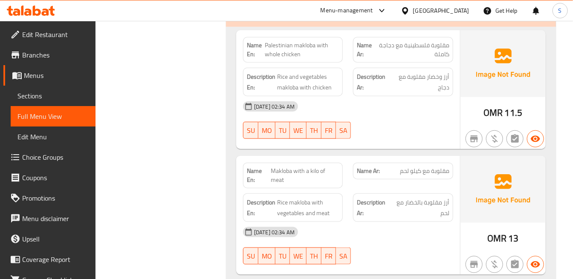
scroll to position [4182, 0]
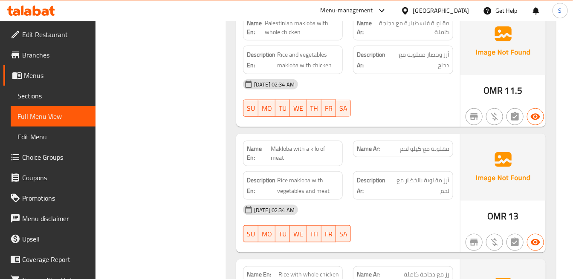
click at [422, 74] on div "[DATE] 02:34 AM SU MO TU WE TH FR SA" at bounding box center [348, 98] width 221 height 48
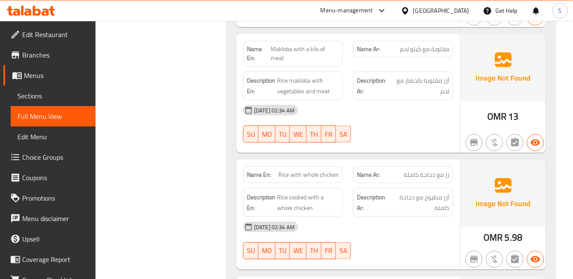
scroll to position [4324, 0]
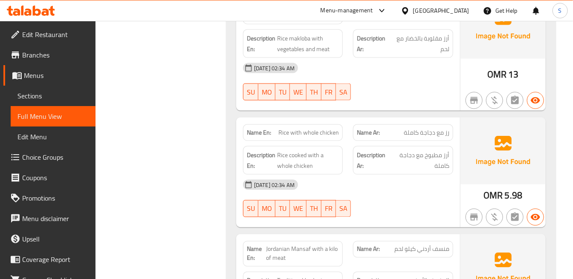
click at [444, 128] on span "رز مع دجاجة كاملة" at bounding box center [427, 132] width 46 height 9
click at [296, 128] on span "Rice with whole chicken" at bounding box center [309, 132] width 61 height 9
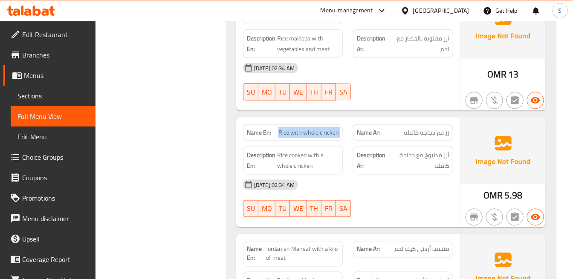
click at [296, 128] on span "Rice with whole chicken" at bounding box center [309, 132] width 61 height 9
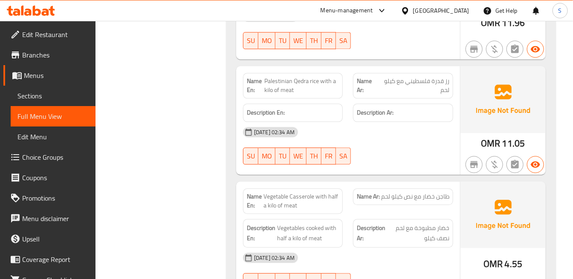
scroll to position [4561, 0]
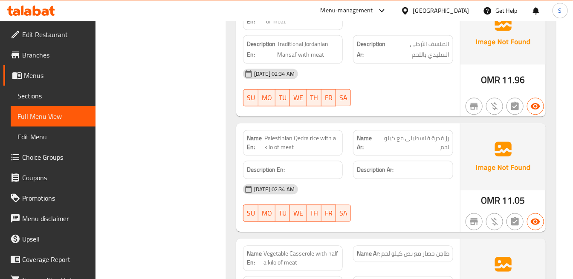
click at [328, 134] on span "Palestinian Qedra rice with a kilo of meat" at bounding box center [302, 143] width 75 height 18
drag, startPoint x: 327, startPoint y: 110, endPoint x: 282, endPoint y: 122, distance: 46.8
click at [282, 134] on span "Palestinian Qedra rice with a kilo of meat" at bounding box center [302, 143] width 75 height 18
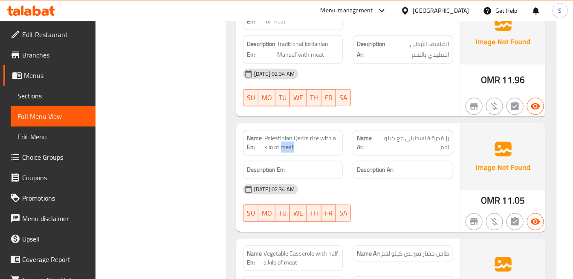
click at [282, 134] on span "Palestinian Qedra rice with a kilo of meat" at bounding box center [302, 143] width 75 height 18
copy span "Palestinian Qedra rice with a kilo of meat"
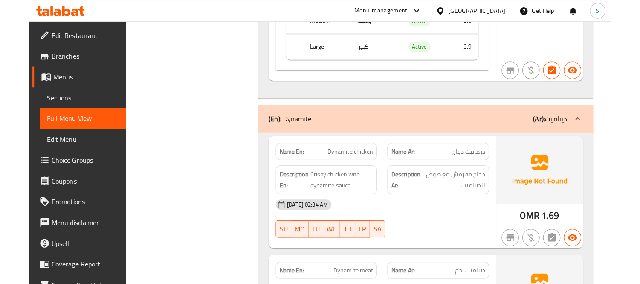
scroll to position [9388, 0]
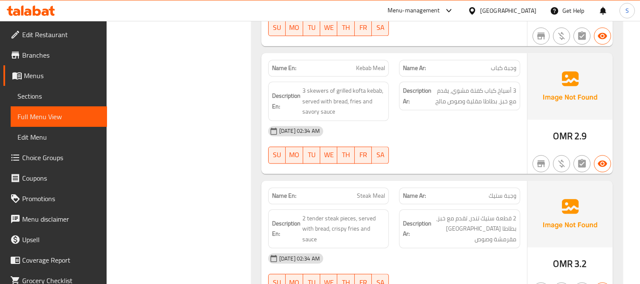
click at [59, 32] on span "Edit Restaurant" at bounding box center [61, 34] width 78 height 10
